Goal: Task Accomplishment & Management: Manage account settings

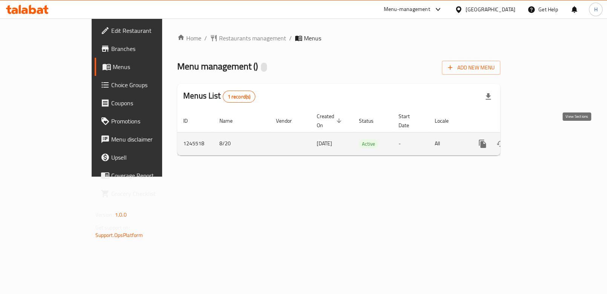
click at [541, 139] on icon "enhanced table" at bounding box center [536, 143] width 9 height 9
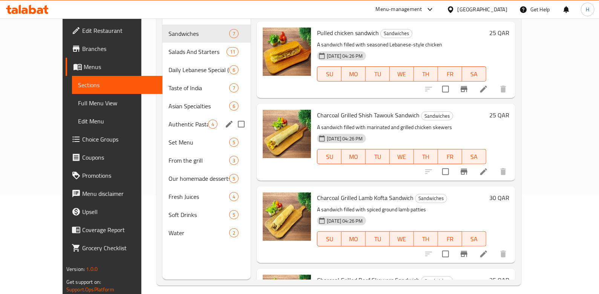
scroll to position [100, 0]
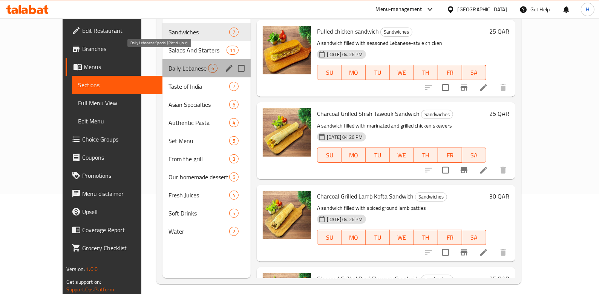
click at [183, 64] on span "Daily Lebanese Special (Plat du Jour)" at bounding box center [189, 68] width 40 height 9
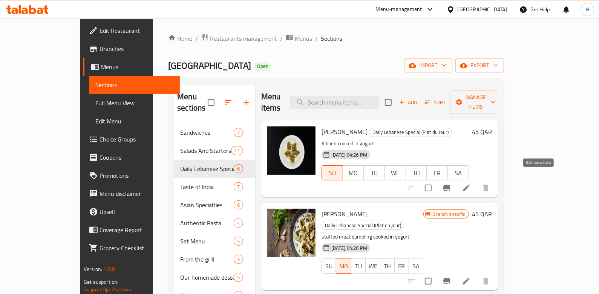
click at [471, 183] on icon at bounding box center [466, 187] width 9 height 9
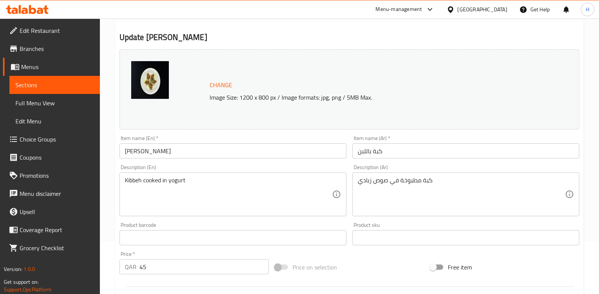
scroll to position [50, 0]
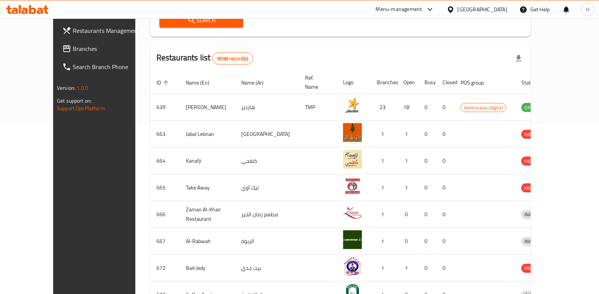
scroll to position [50, 0]
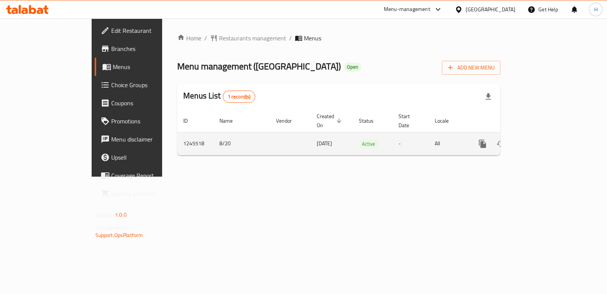
click at [546, 140] on div "enhanced table" at bounding box center [510, 144] width 72 height 18
click at [540, 140] on icon "enhanced table" at bounding box center [536, 143] width 7 height 7
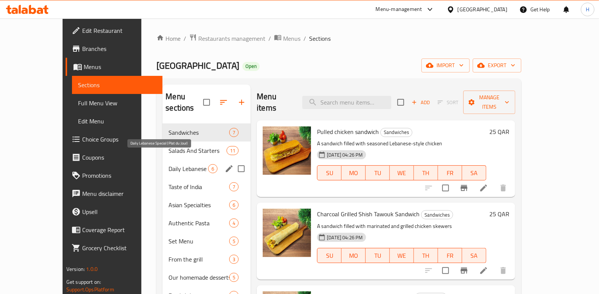
click at [181, 164] on span "Daily Lebanese Special (Plat du Jour)" at bounding box center [189, 168] width 40 height 9
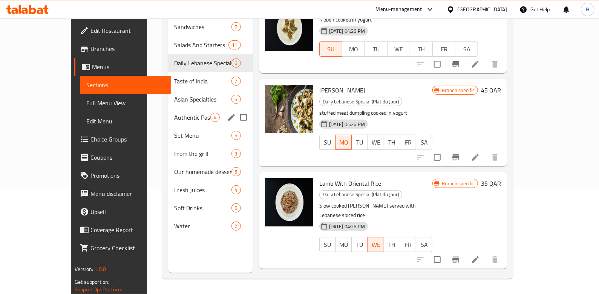
scroll to position [5, 0]
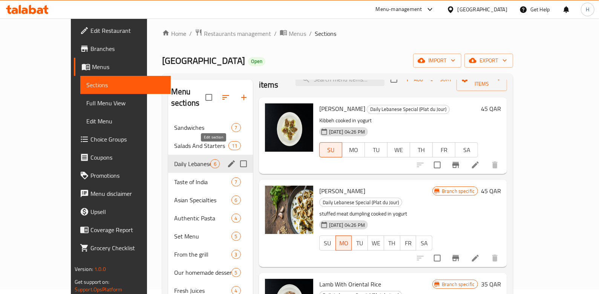
click at [228, 160] on icon "edit" at bounding box center [231, 163] width 7 height 7
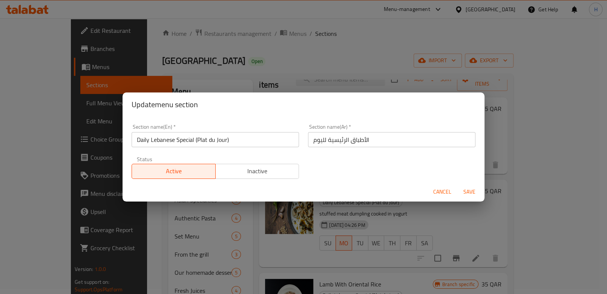
click at [439, 189] on span "Cancel" at bounding box center [442, 191] width 18 height 9
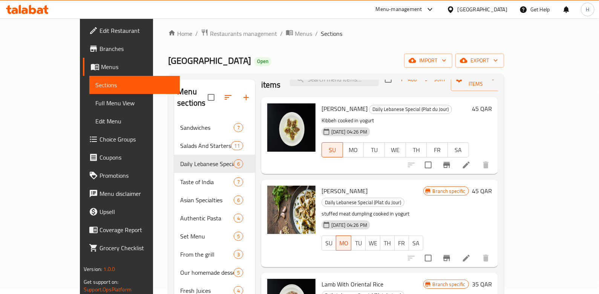
scroll to position [0, 0]
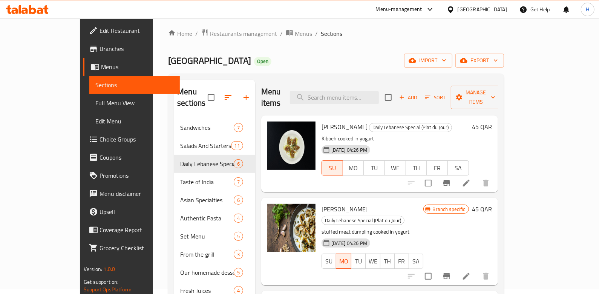
click at [39, 8] on icon at bounding box center [40, 11] width 6 height 6
